Goal: Task Accomplishment & Management: Complete application form

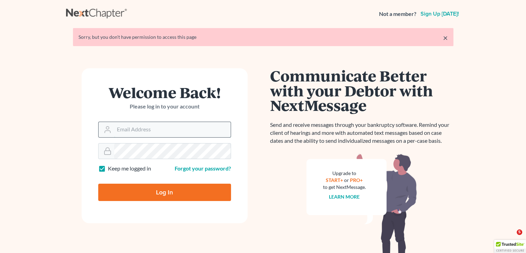
click at [145, 135] on input "Email Address" at bounding box center [172, 129] width 117 height 15
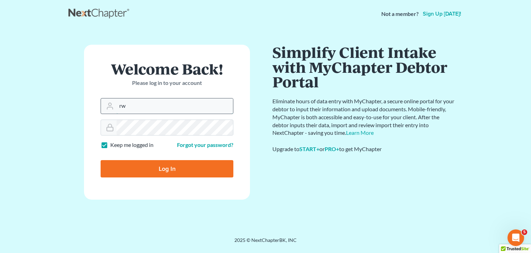
type input "[EMAIL_ADDRESS][DOMAIN_NAME]"
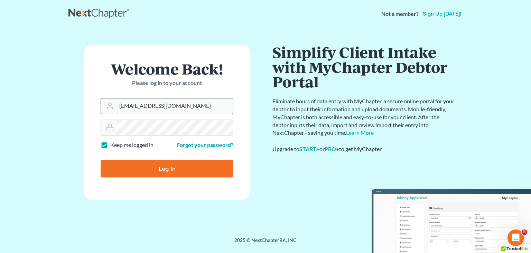
click at [101, 160] on input "Log In" at bounding box center [167, 168] width 133 height 17
type input "Thinking..."
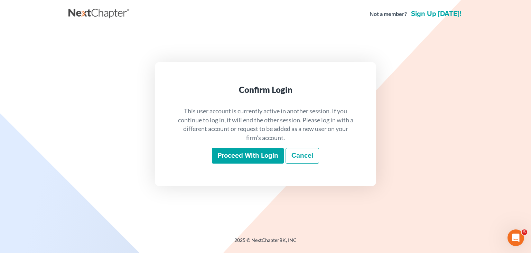
click at [255, 154] on input "Proceed with login" at bounding box center [248, 156] width 72 height 16
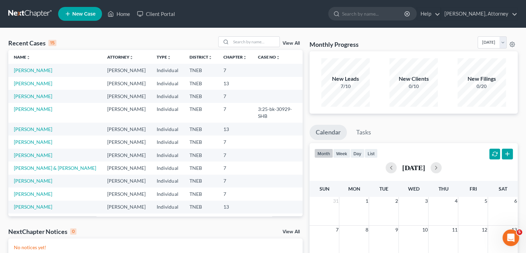
click at [91, 16] on span "New Case" at bounding box center [83, 13] width 23 height 5
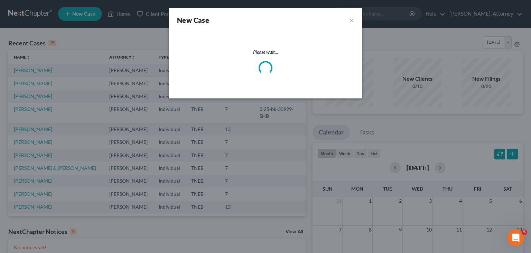
select select "74"
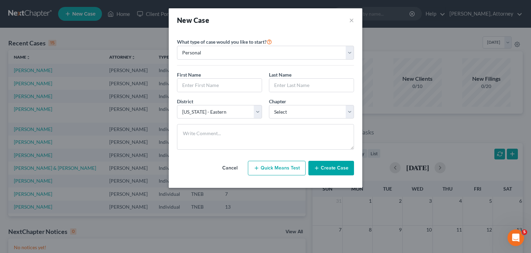
click at [291, 166] on button "Quick Means Test" at bounding box center [277, 168] width 58 height 15
select select "44"
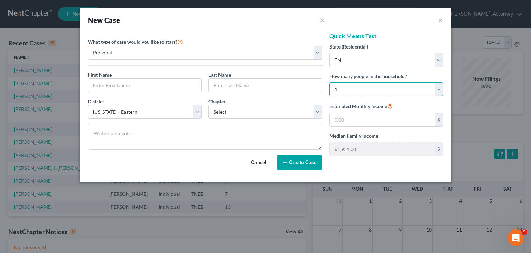
click at [354, 89] on select "Select 1 2 3 4 5 6 7 8 9 10 11 12 13 14 15 16 17 18 19 20" at bounding box center [387, 89] width 114 height 14
select select "1"
click at [330, 82] on select "Select 1 2 3 4 5 6 7 8 9 10 11 12 13 14 15 16 17 18 19 20" at bounding box center [387, 89] width 114 height 14
type input "78,250.00"
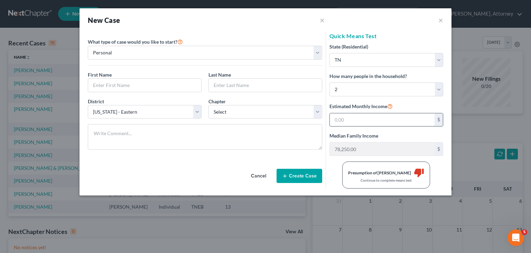
click at [351, 117] on input "text" at bounding box center [382, 119] width 105 height 13
type input "7,901"
click at [261, 174] on button "Cancel" at bounding box center [259, 176] width 30 height 14
